Goal: Task Accomplishment & Management: Manage account settings

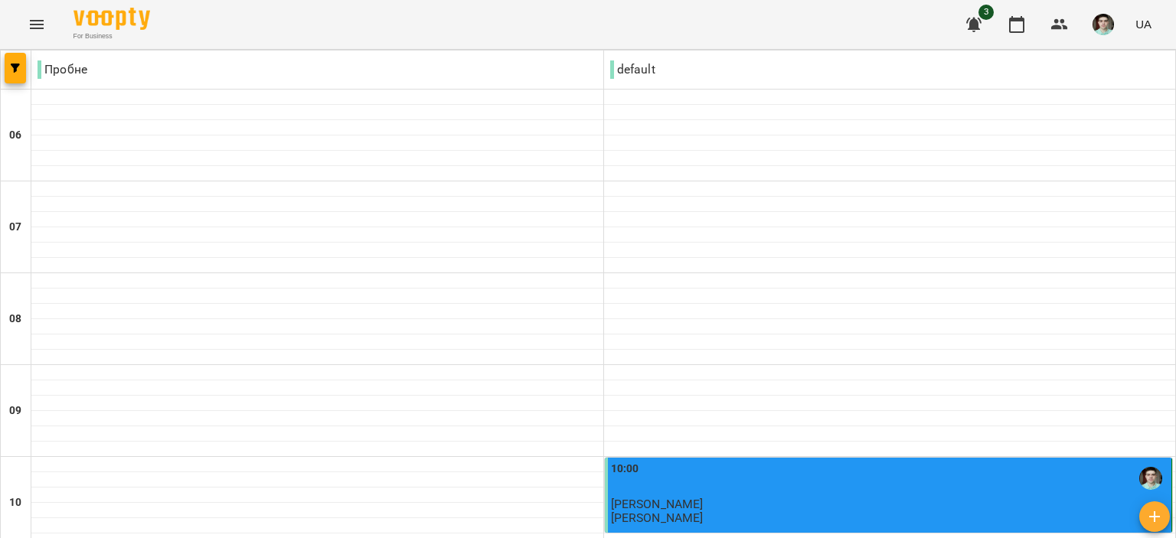
scroll to position [1072, 0]
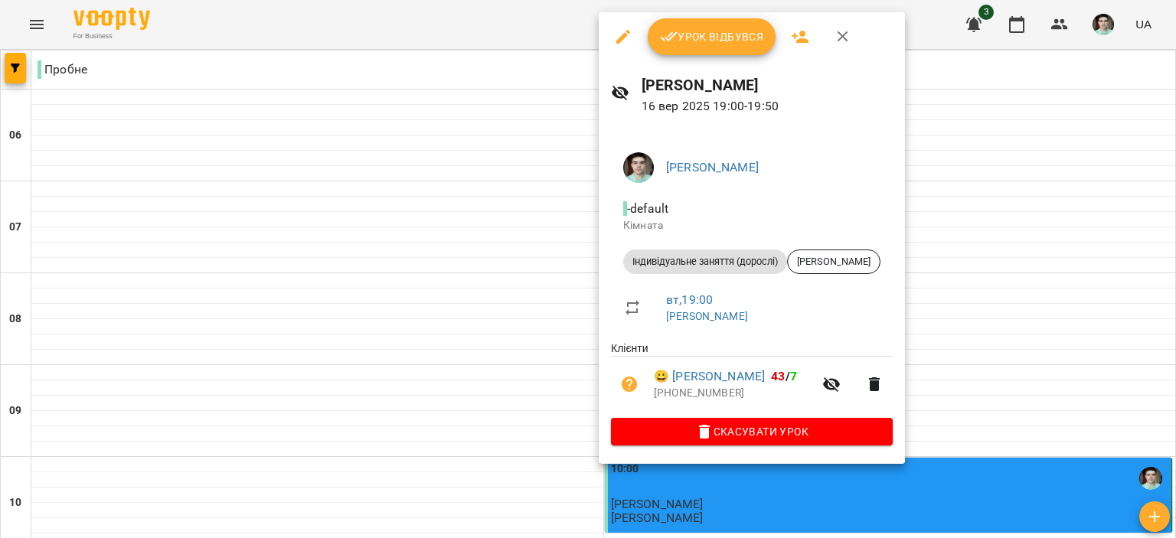
click at [707, 33] on span "Урок відбувся" at bounding box center [712, 37] width 104 height 18
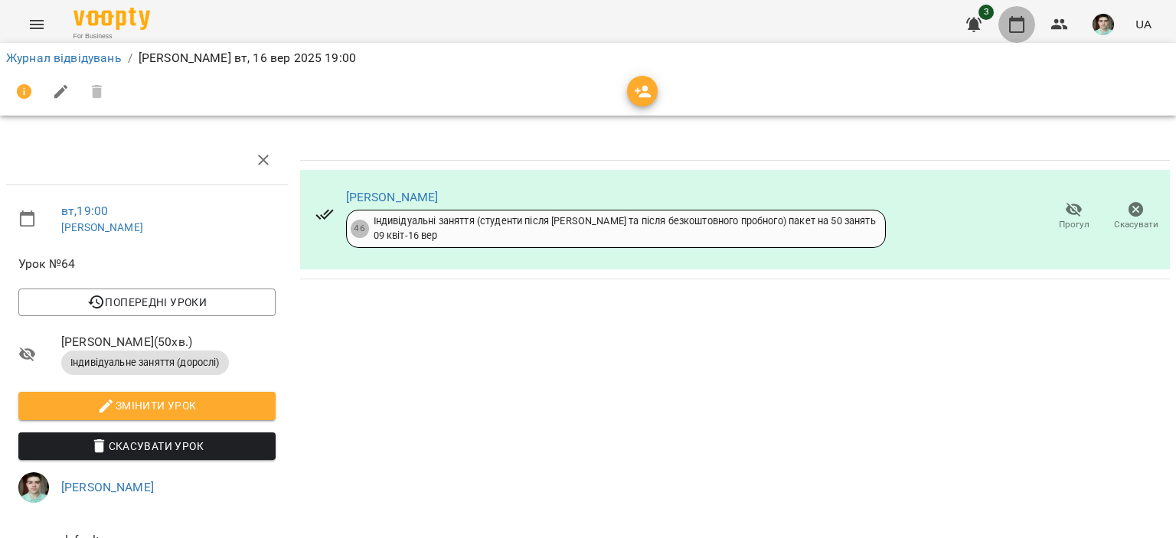
click at [1021, 27] on icon "button" at bounding box center [1016, 24] width 18 height 18
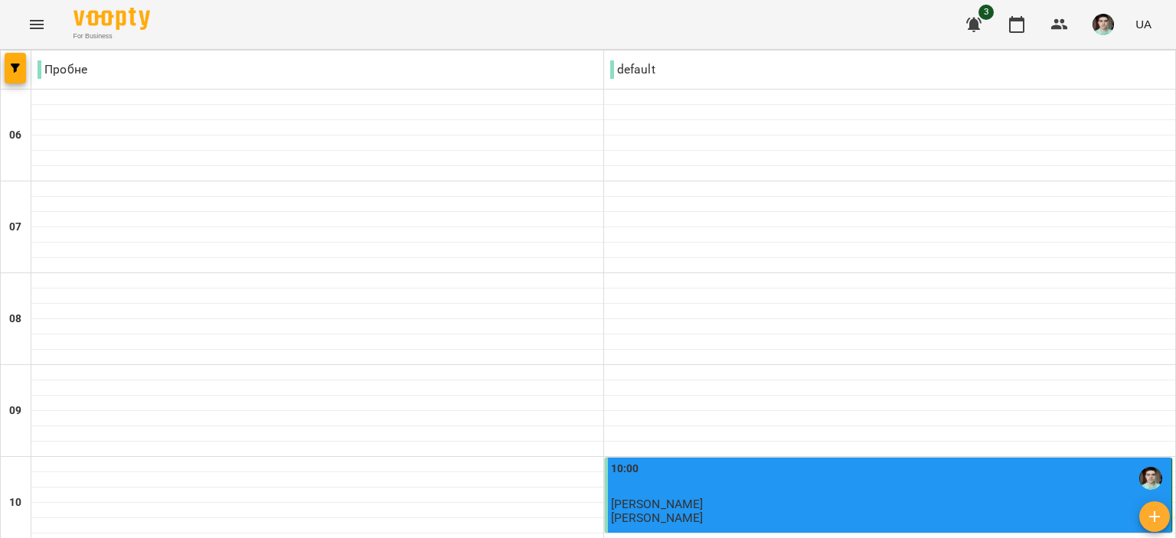
scroll to position [1148, 0]
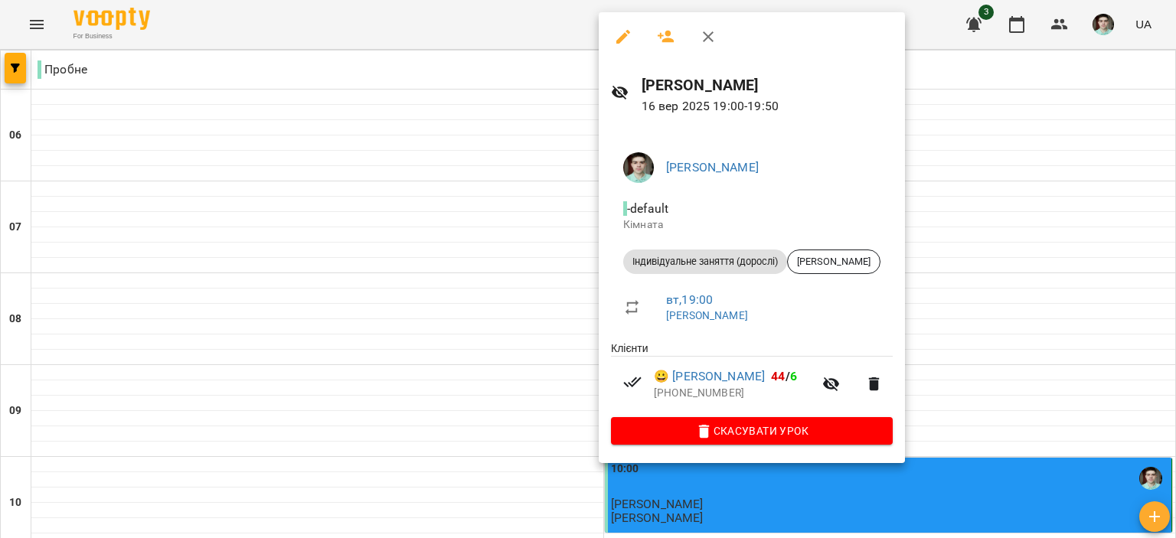
click at [710, 35] on icon "button" at bounding box center [708, 37] width 18 height 18
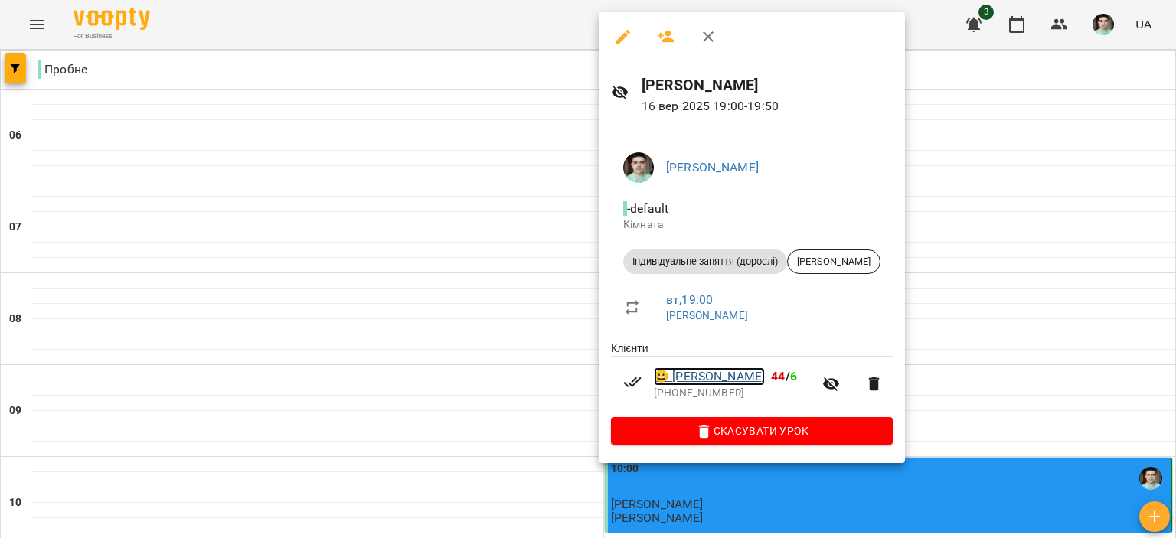
click at [736, 376] on link "😀 [PERSON_NAME]" at bounding box center [709, 376] width 111 height 18
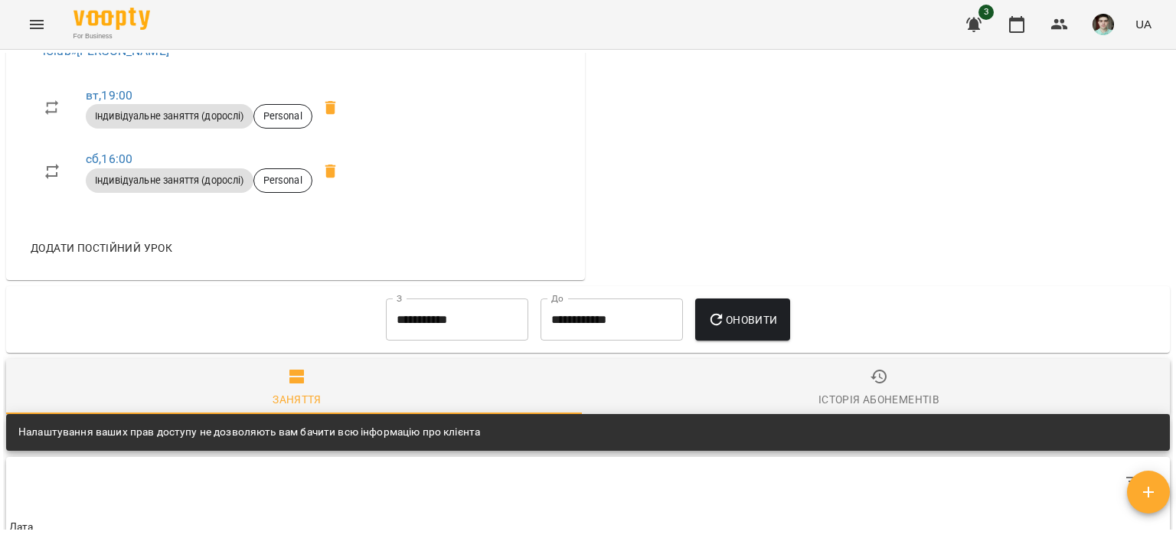
scroll to position [612, 0]
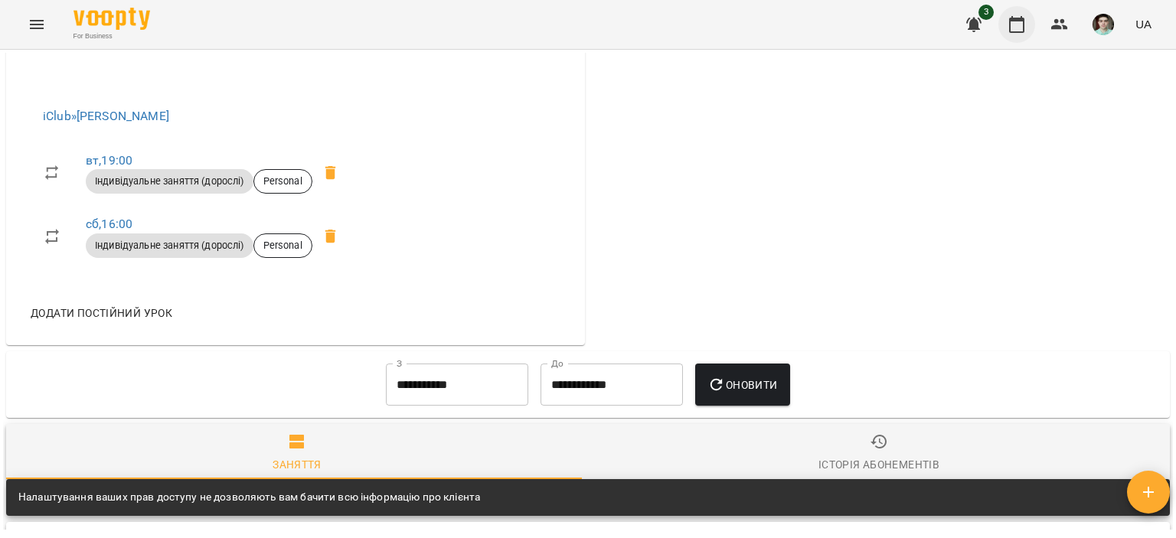
click at [1014, 24] on icon "button" at bounding box center [1016, 24] width 18 height 18
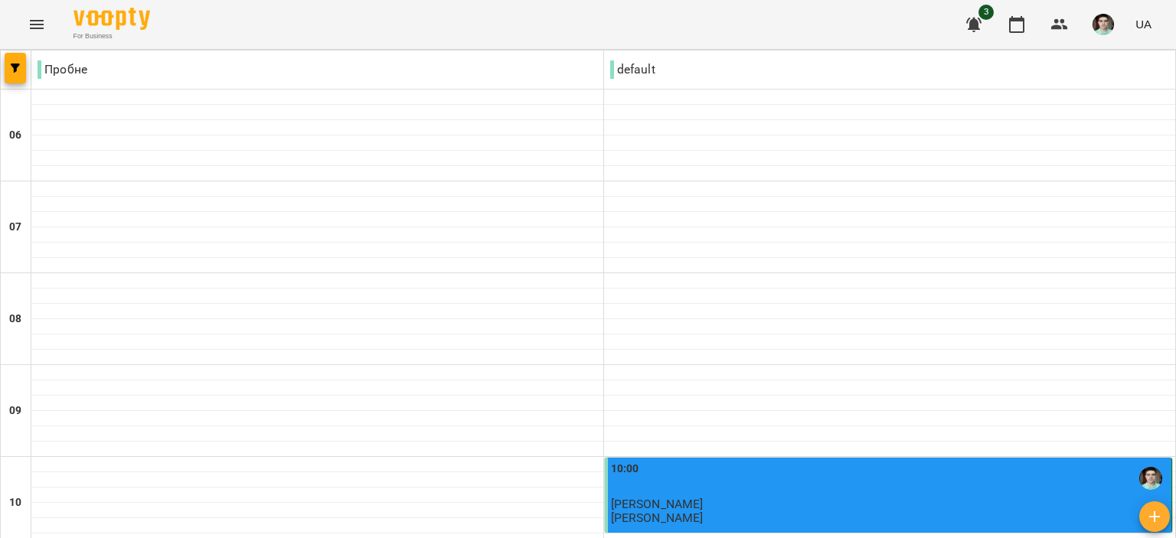
scroll to position [1072, 0]
